Goal: Task Accomplishment & Management: Manage account settings

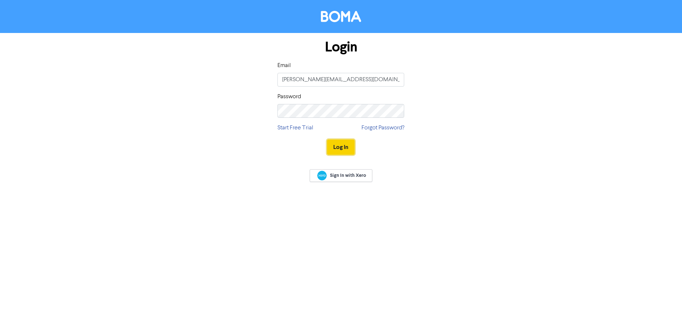
click at [339, 147] on button "Log In" at bounding box center [341, 146] width 28 height 15
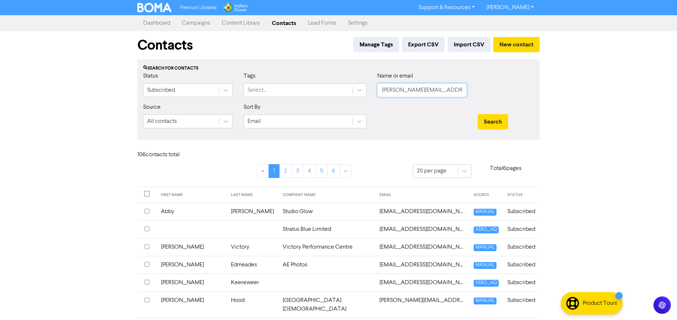
drag, startPoint x: 446, startPoint y: 91, endPoint x: 368, endPoint y: 91, distance: 78.6
click at [368, 91] on div "Status Subscribed Tags Select... Name or email [PERSON_NAME][EMAIL_ADDRESS][DOM…" at bounding box center [338, 87] width 401 height 31
type input "[PERSON_NAME]"
click at [478, 114] on button "Search" at bounding box center [493, 121] width 30 height 15
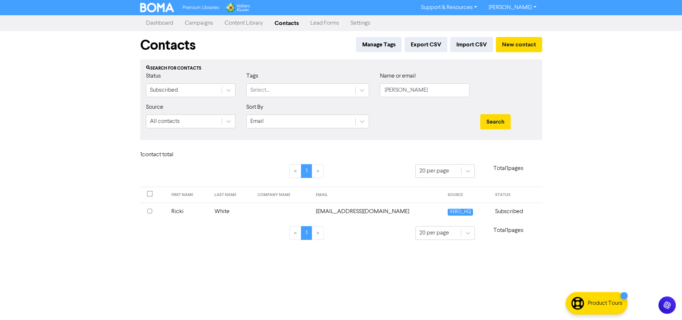
click at [150, 209] on input "checkbox" at bounding box center [149, 211] width 5 height 5
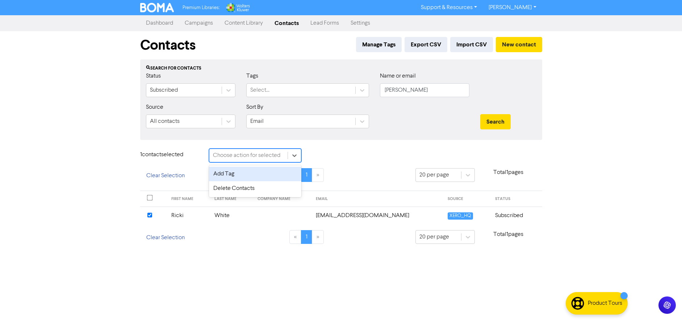
click at [267, 158] on div "Choose action for selected" at bounding box center [246, 155] width 67 height 9
click at [249, 187] on div "Delete Contacts" at bounding box center [255, 188] width 92 height 14
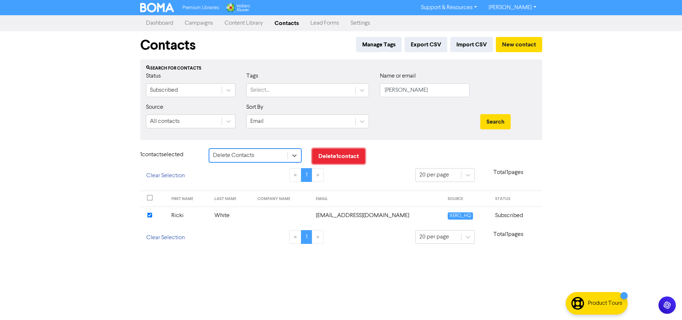
click at [336, 154] on button "Delete 1 contact" at bounding box center [338, 156] width 53 height 15
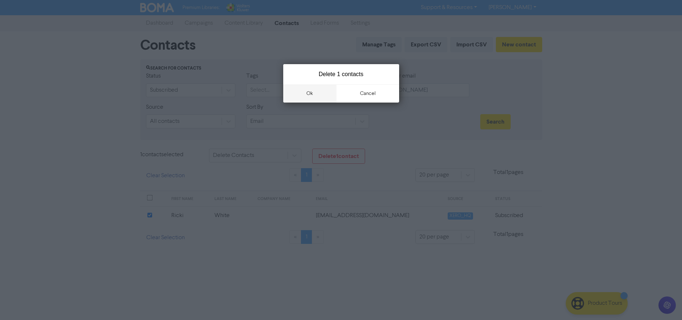
click at [301, 91] on button "ok" at bounding box center [310, 93] width 54 height 18
